Goal: Check status: Check status

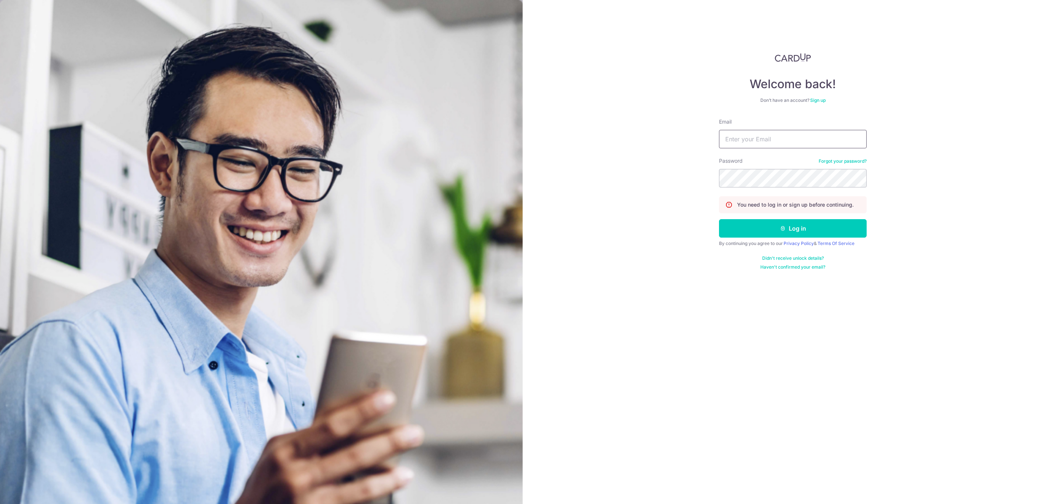
drag, startPoint x: 762, startPoint y: 139, endPoint x: 756, endPoint y: 139, distance: 5.5
click at [762, 139] on input "Email" at bounding box center [793, 139] width 148 height 18
type input "[PERSON_NAME][EMAIL_ADDRESS][PERSON_NAME][DOMAIN_NAME]"
drag, startPoint x: 750, startPoint y: 232, endPoint x: 750, endPoint y: 226, distance: 6.6
click at [749, 232] on button "Log in" at bounding box center [793, 228] width 148 height 18
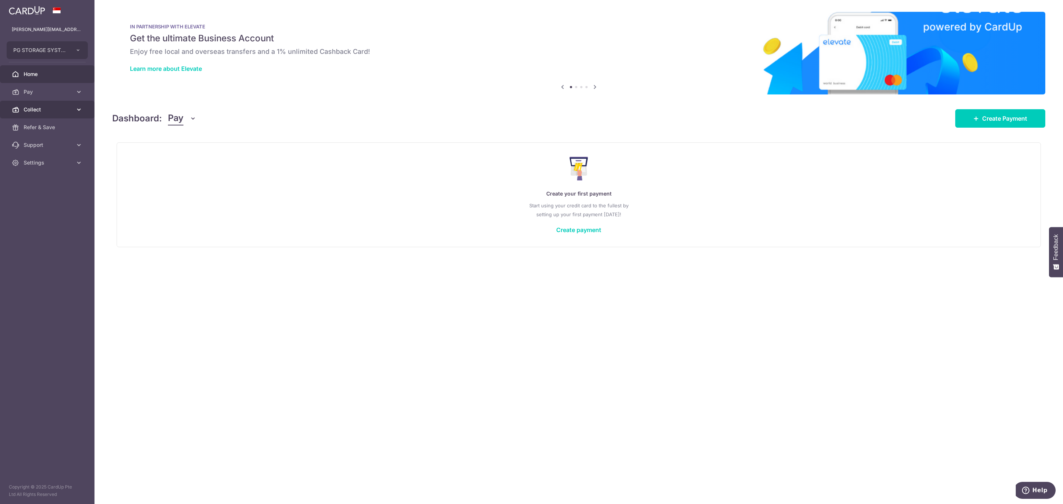
drag, startPoint x: 39, startPoint y: 113, endPoint x: 40, endPoint y: 118, distance: 4.6
click at [39, 113] on link "Collect" at bounding box center [47, 110] width 94 height 18
click at [39, 125] on span "Dashboard" at bounding box center [48, 127] width 49 height 7
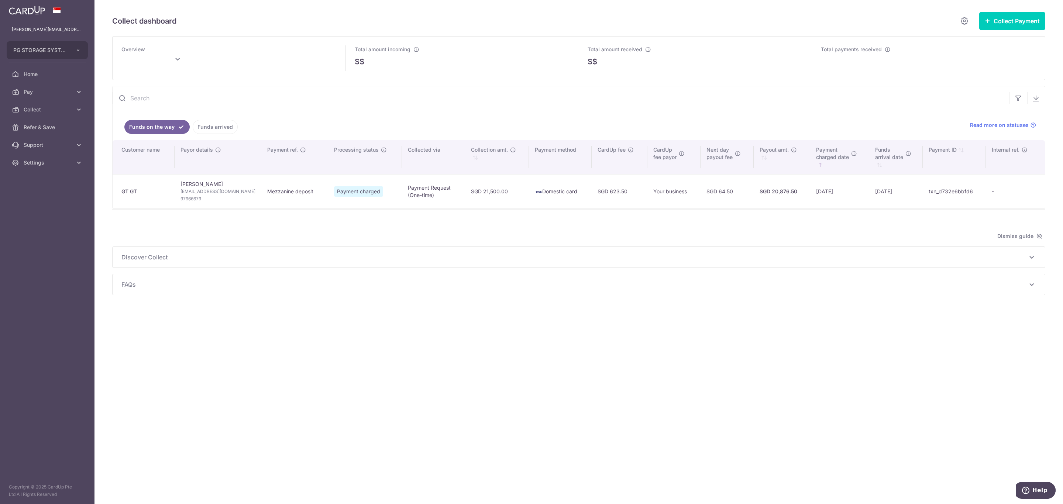
click at [334, 197] on span "Payment charged" at bounding box center [358, 191] width 49 height 10
click at [205, 125] on link "Funds arrived" at bounding box center [215, 127] width 45 height 14
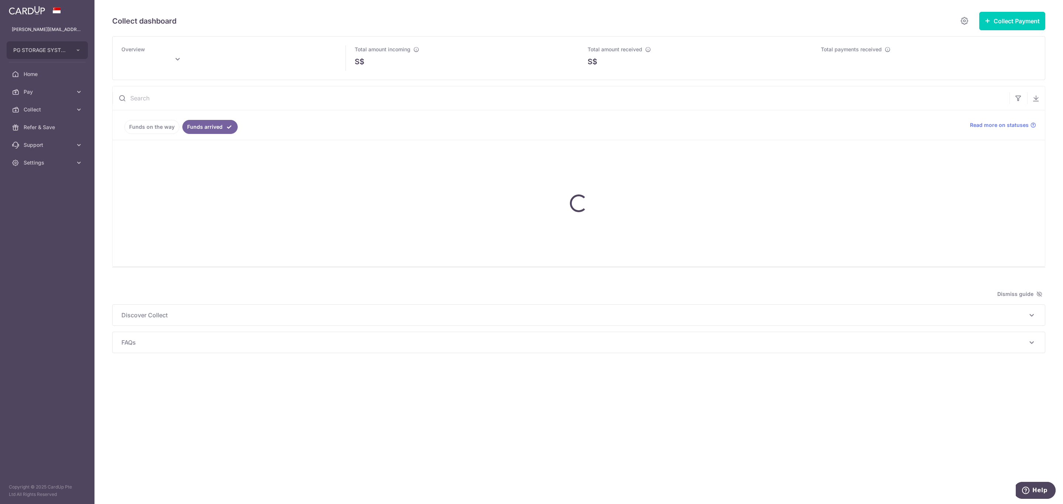
click at [161, 132] on link "Funds on the way" at bounding box center [151, 127] width 55 height 14
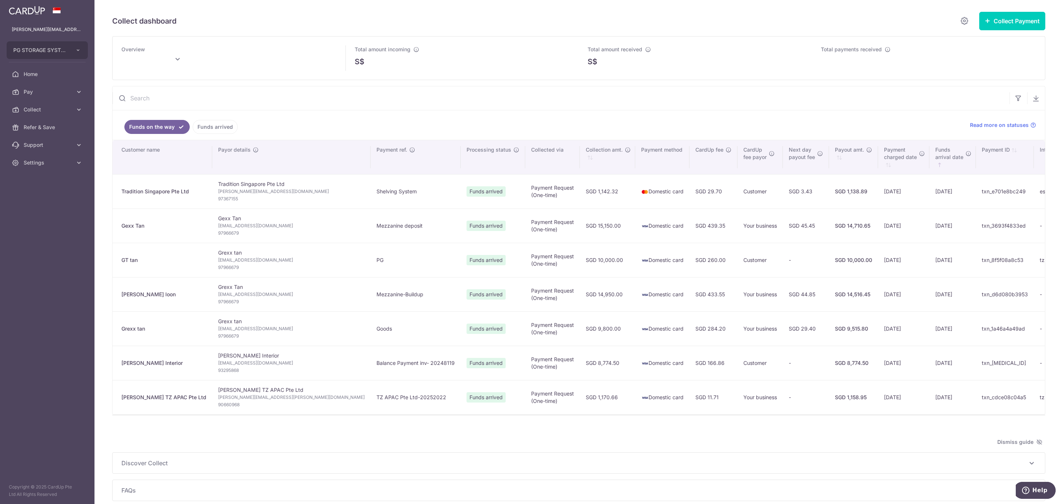
type input "[DATE]"
